Goal: Transaction & Acquisition: Subscribe to service/newsletter

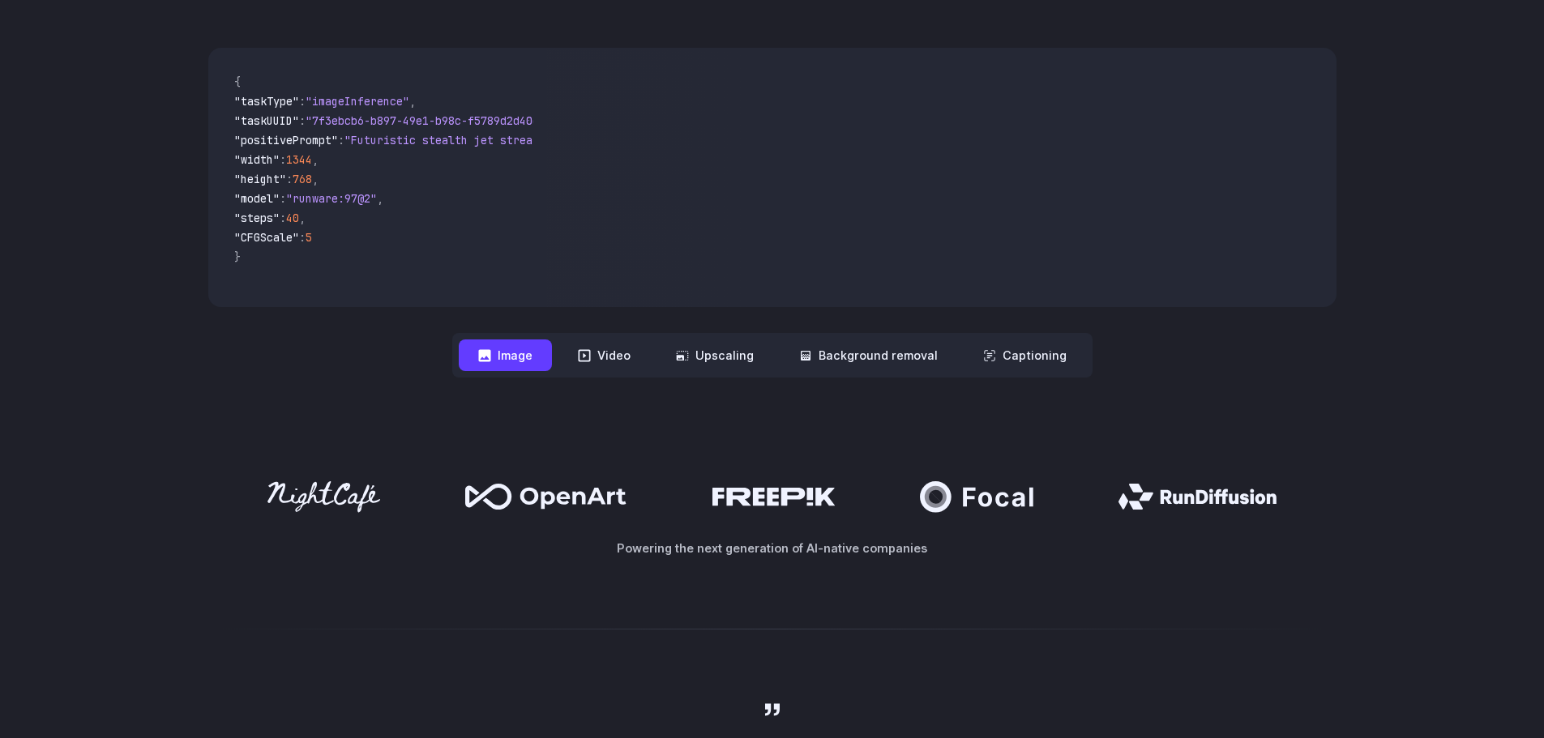
scroll to position [567, 0]
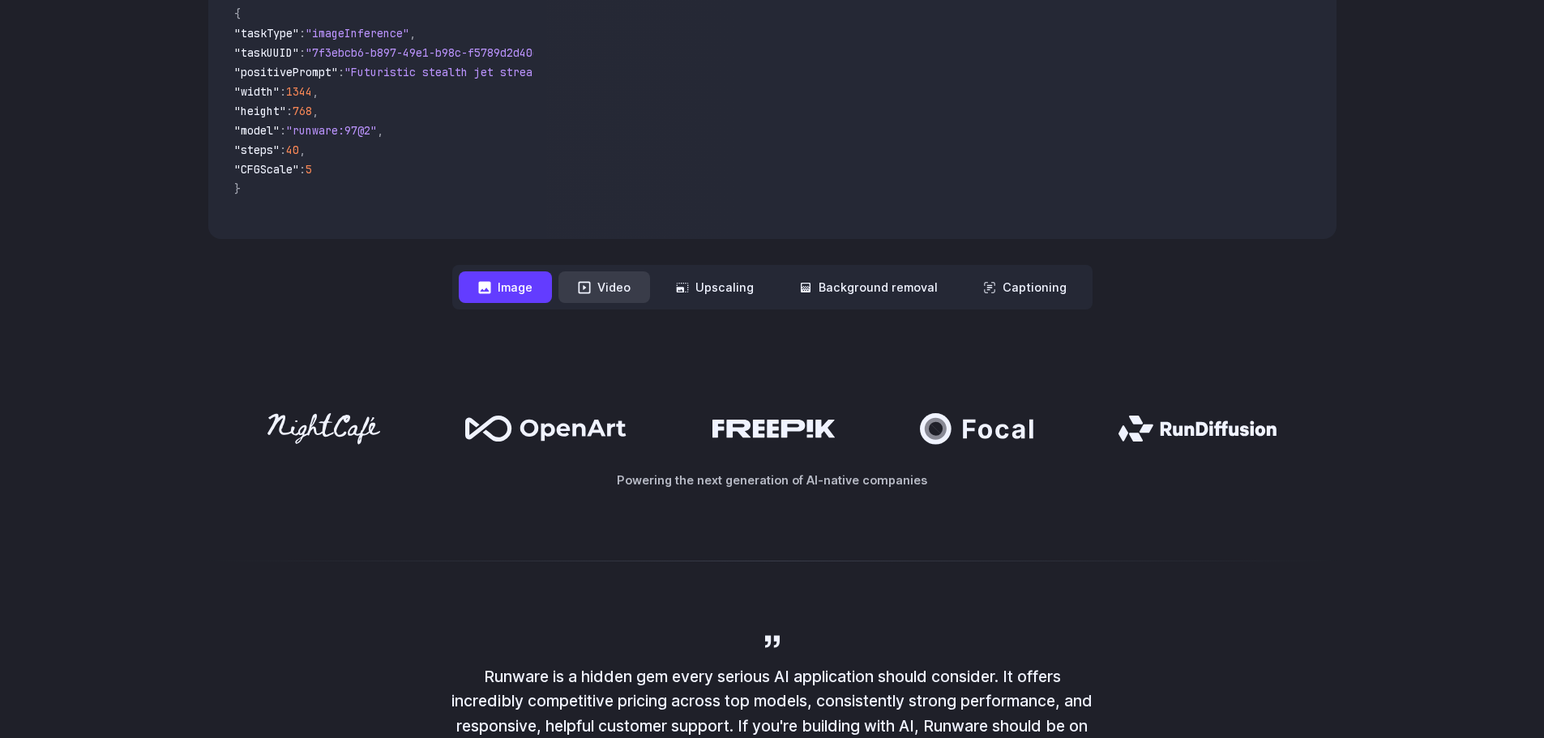
click at [639, 301] on button "Video" at bounding box center [604, 288] width 92 height 32
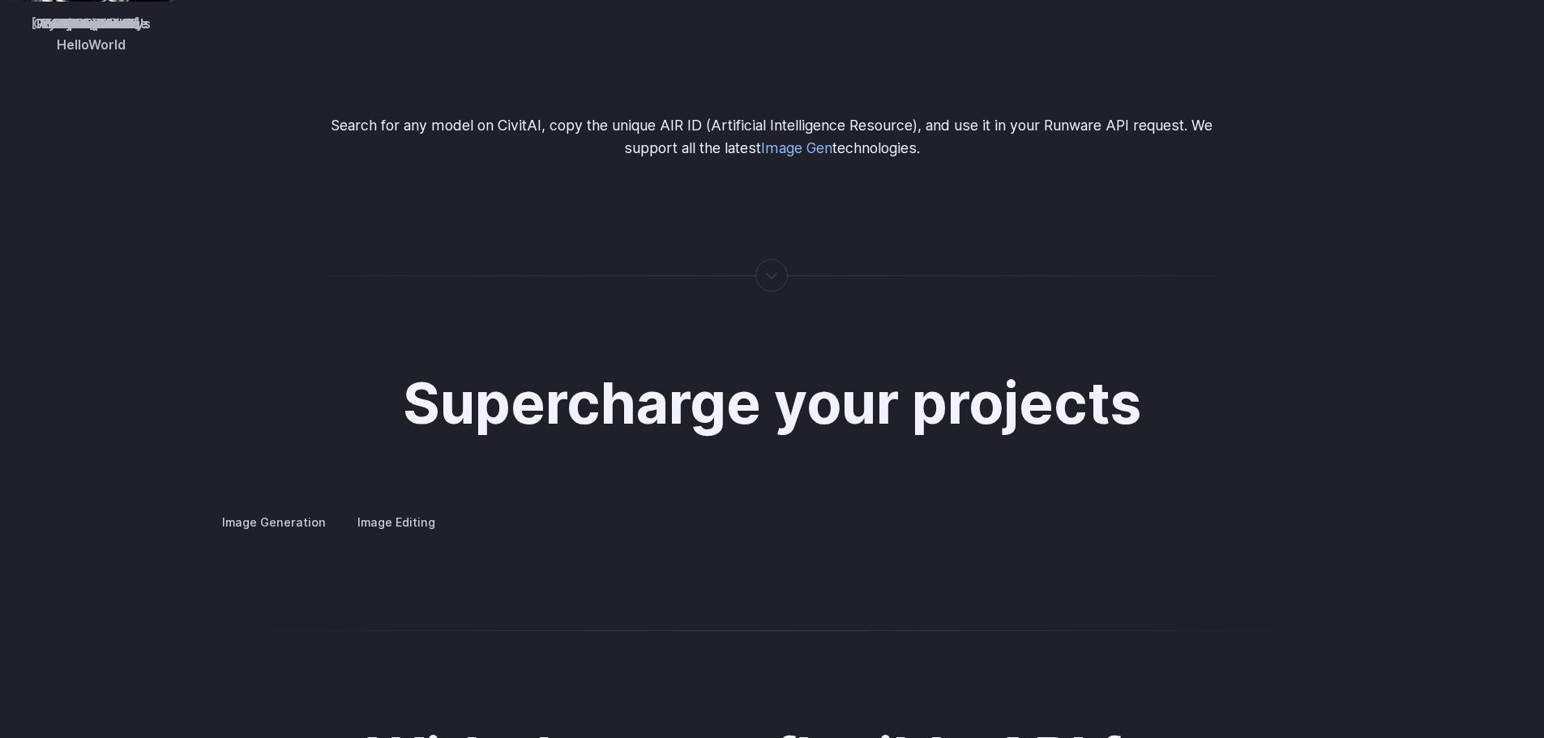
scroll to position [2999, 0]
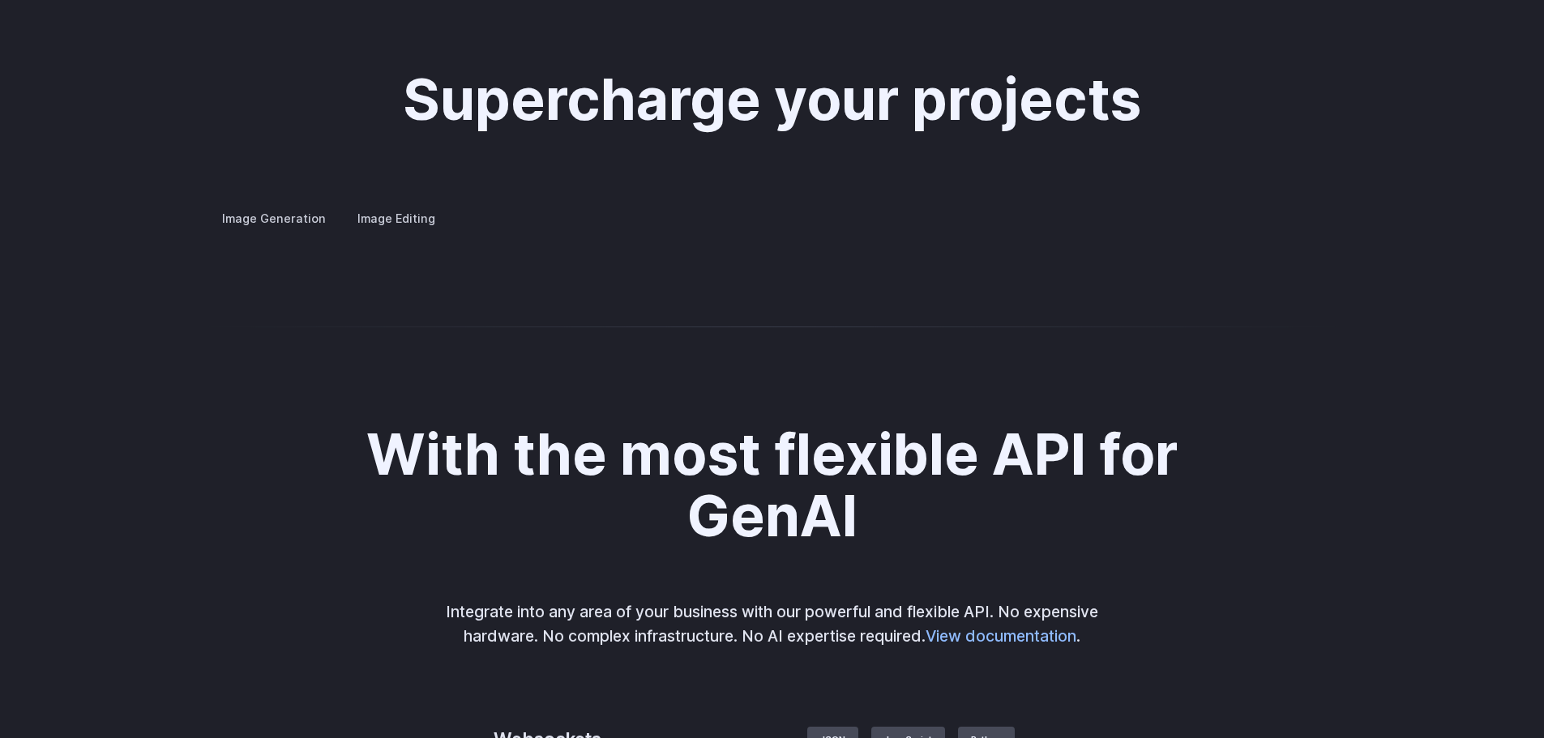
click at [0, 0] on div at bounding box center [0, 0] width 0 height 0
click at [0, 0] on button "Go to 4 of 4" at bounding box center [0, 0] width 0 height 0
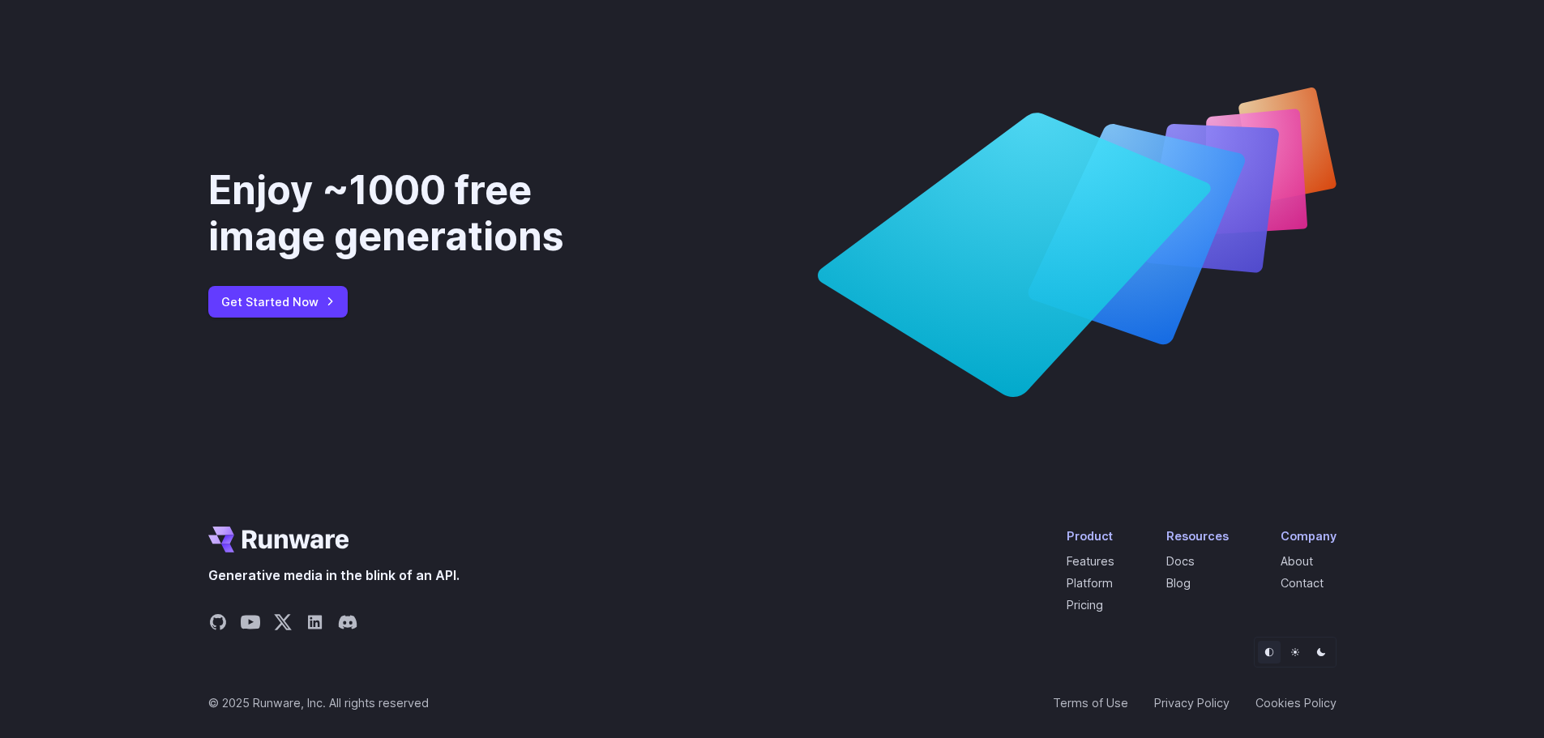
scroll to position [6093, 0]
click at [1071, 615] on div "Generative media in the blink of an API. Product Features Platform Pricing Reso…" at bounding box center [772, 582] width 1128 height 110
click at [1079, 611] on link "Pricing" at bounding box center [1085, 605] width 36 height 14
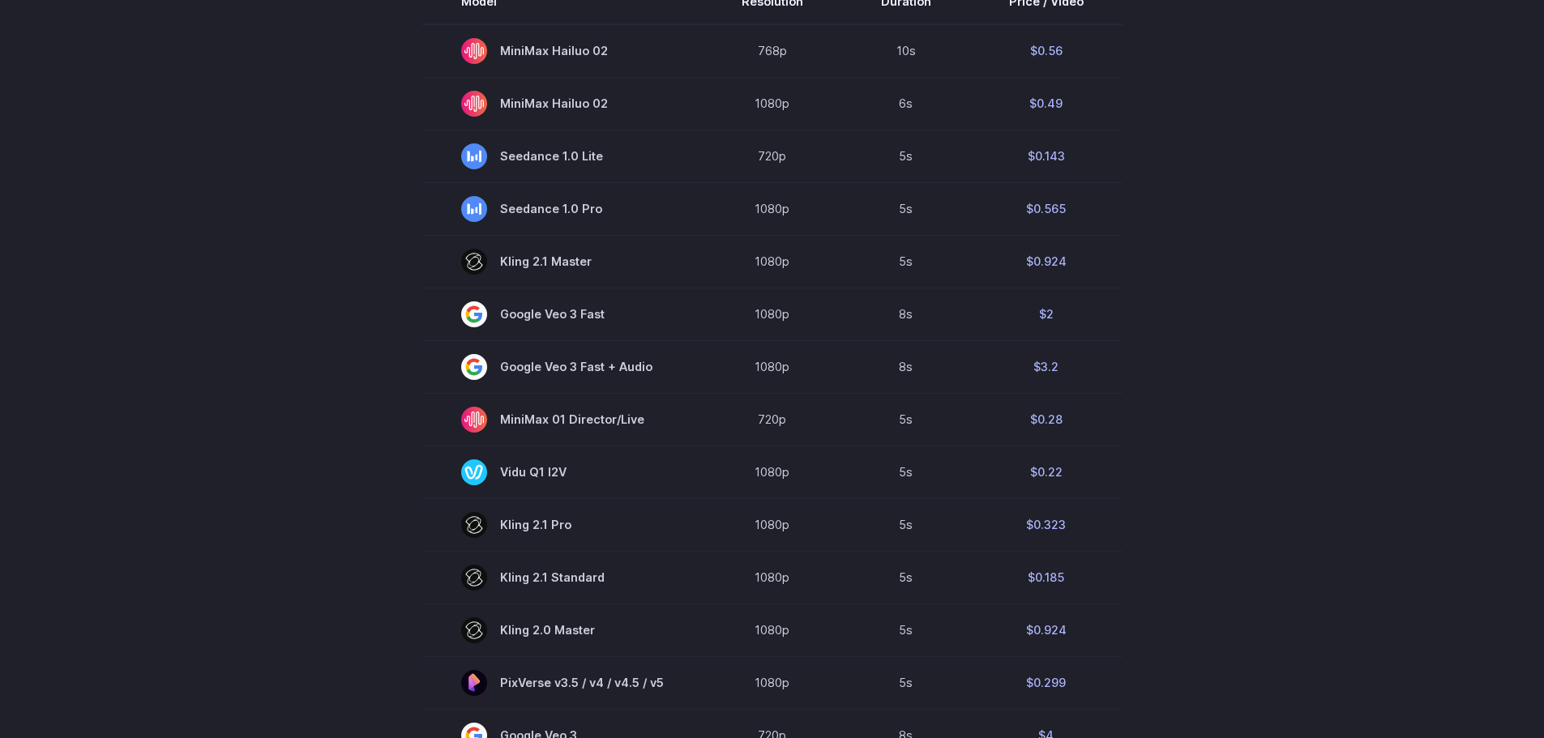
scroll to position [243, 0]
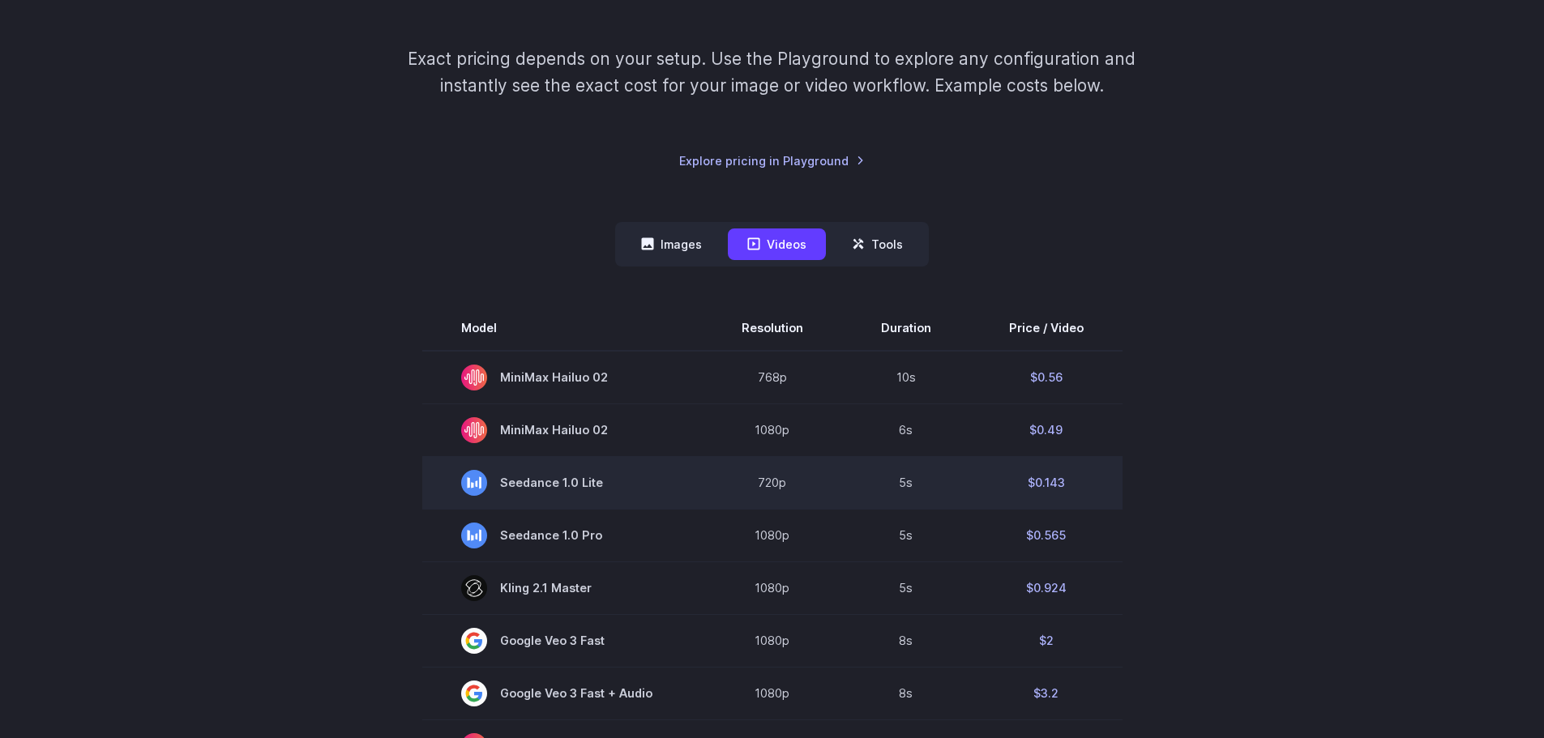
click at [552, 482] on span "Seedance 1.0 Lite" at bounding box center [562, 483] width 203 height 26
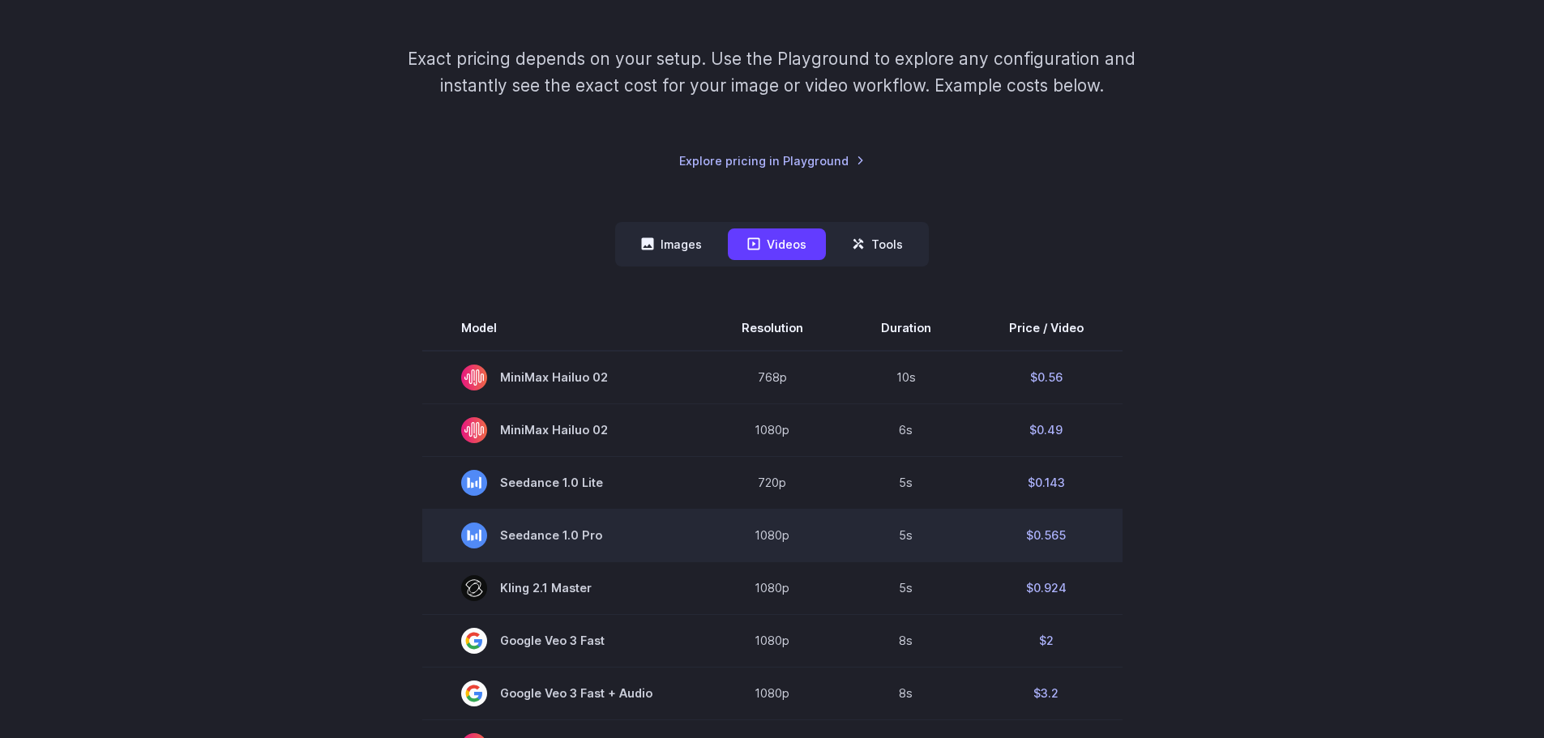
click at [526, 537] on span "Seedance 1.0 Pro" at bounding box center [562, 536] width 203 height 26
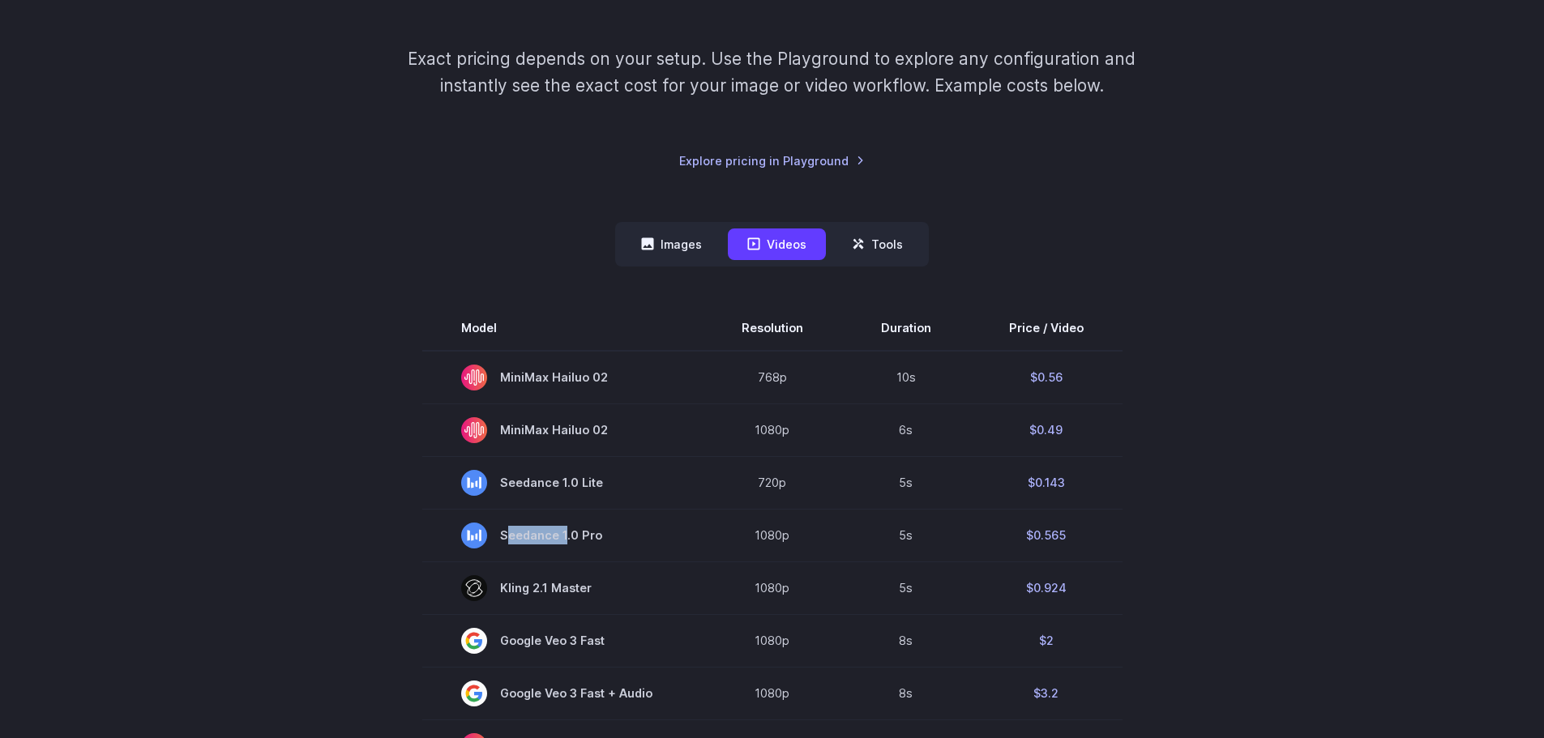
copy span "Seedance"
